Goal: Find specific page/section: Find specific page/section

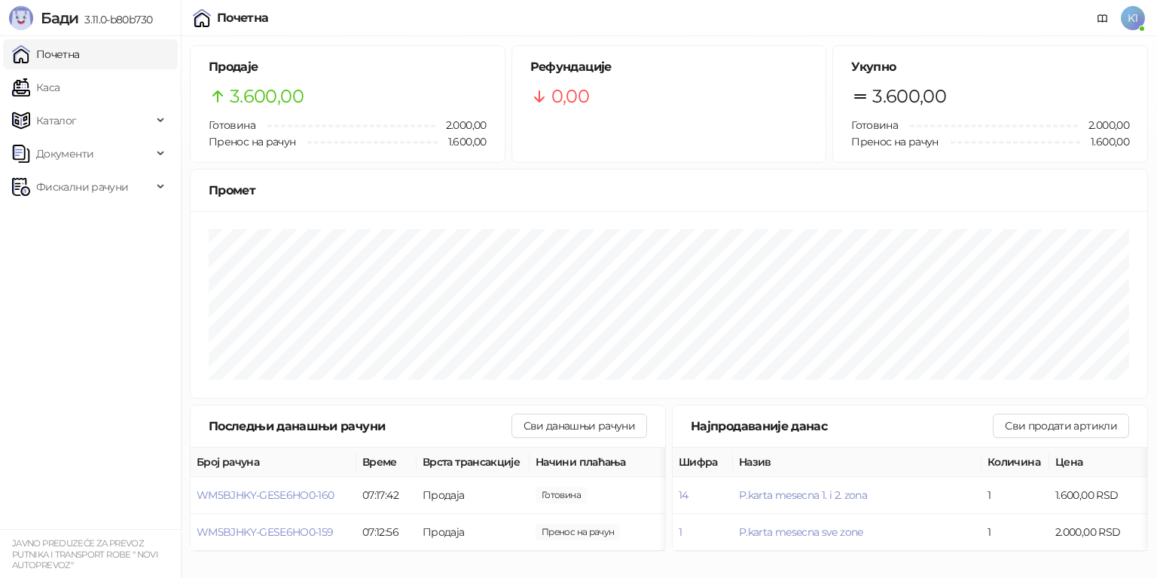
click at [69, 44] on link "Почетна" at bounding box center [46, 54] width 68 height 30
click at [1136, 15] on span "K1" at bounding box center [1133, 18] width 24 height 24
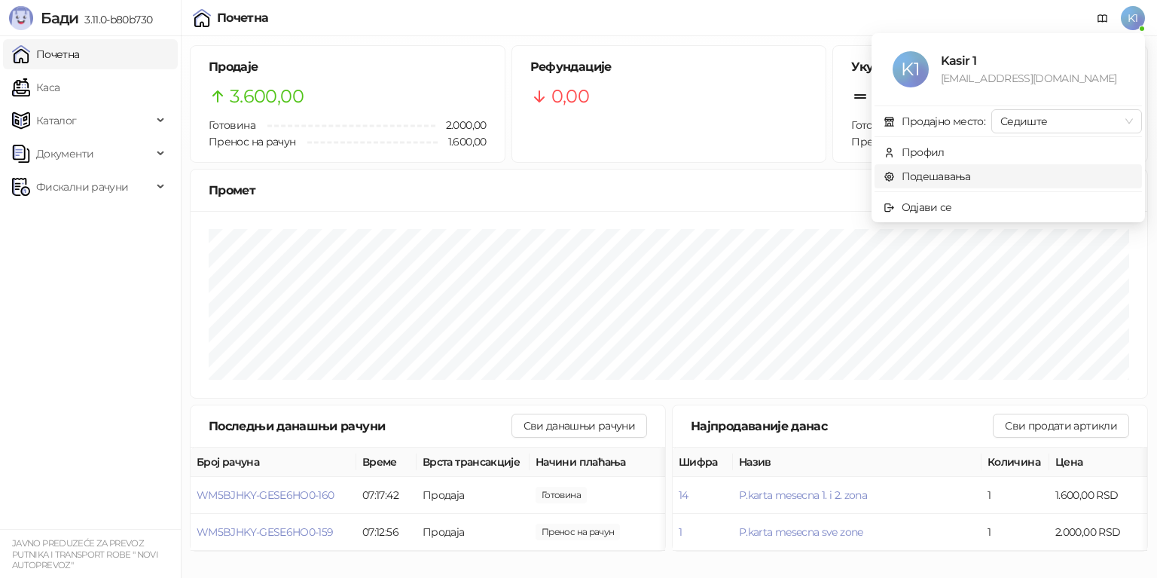
click at [946, 179] on link "Подешавања" at bounding box center [927, 177] width 87 height 14
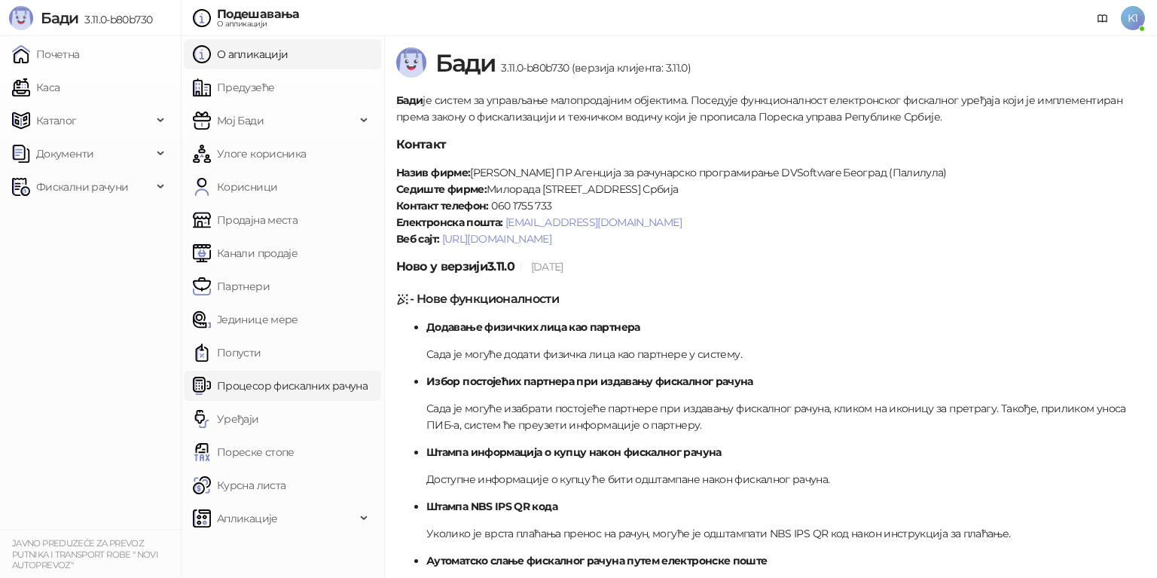
click at [245, 380] on link "Процесор фискалних рачуна" at bounding box center [280, 386] width 175 height 30
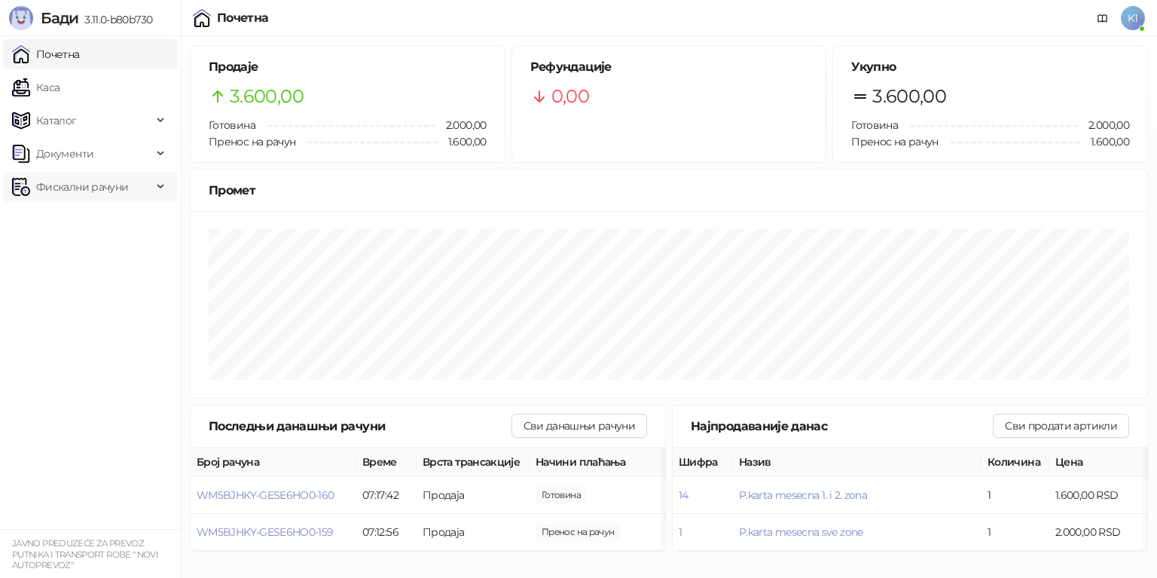
click at [72, 189] on span "Фискални рачуни" at bounding box center [82, 187] width 92 height 30
click at [69, 220] on link "Издати рачуни" at bounding box center [68, 220] width 101 height 30
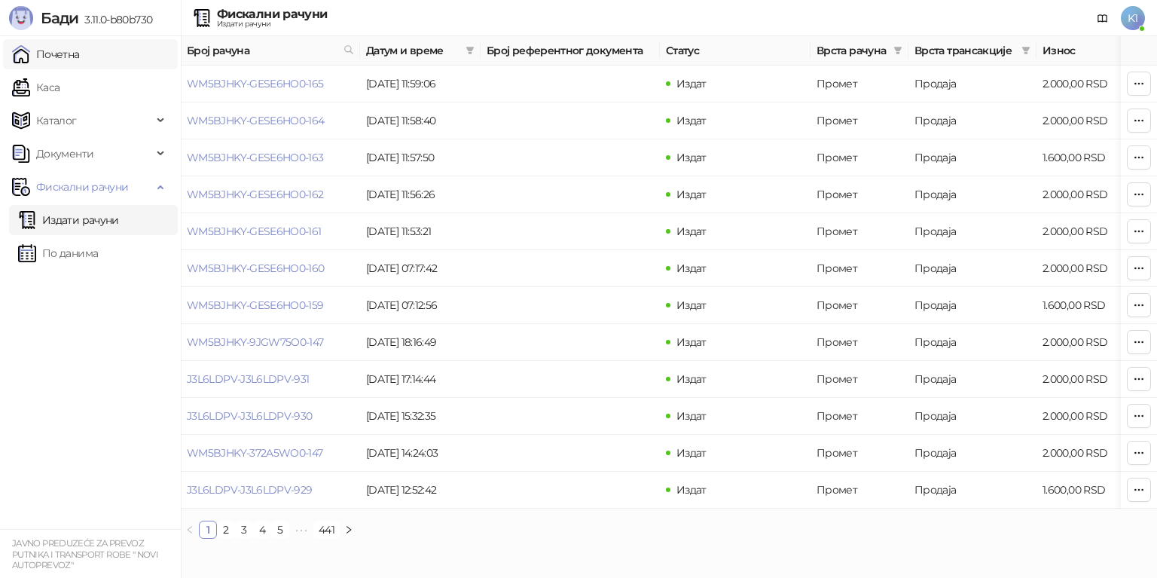
click at [63, 50] on link "Почетна" at bounding box center [46, 54] width 68 height 30
